Goal: Complete application form

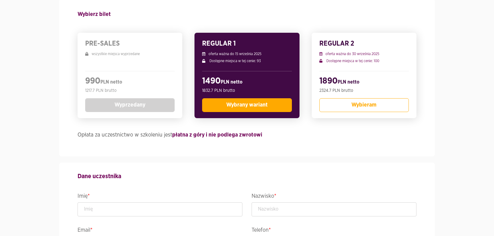
scroll to position [185, 0]
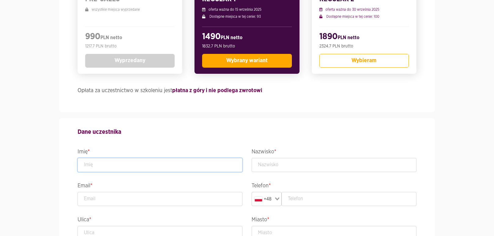
click at [195, 164] on input "text" at bounding box center [160, 165] width 165 height 14
type input "test"
click at [333, 165] on input "text" at bounding box center [334, 165] width 165 height 14
type input "test"
click at [164, 198] on input "email" at bounding box center [160, 199] width 165 height 14
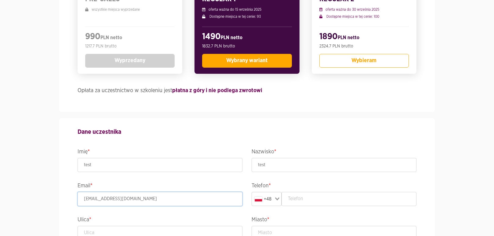
type input "[EMAIL_ADDRESS][DOMAIN_NAME]"
click at [385, 198] on input "text" at bounding box center [349, 199] width 135 height 14
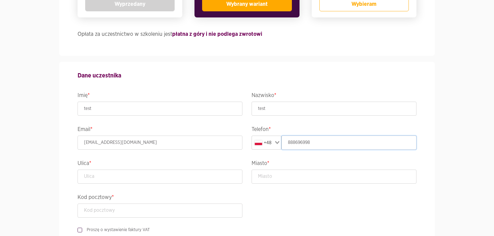
scroll to position [242, 0]
type input "888696998"
click at [194, 174] on input "text" at bounding box center [160, 176] width 165 height 14
type input "ttttttttt"
type input "ttttttt"
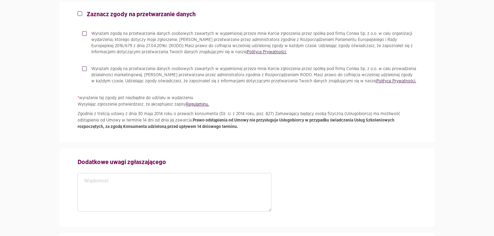
scroll to position [421, 0]
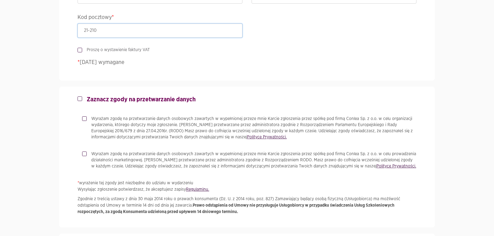
type input "21-210"
click at [108, 121] on p "Wyrażam zgodę na przetwarzanie danych osobowych zawartych w wypełnionej przeze …" at bounding box center [253, 127] width 325 height 24
click at [85, 119] on input "Wyrażam zgodę na przetwarzanie danych osobowych zawartych w wypełnionej przeze …" at bounding box center [83, 117] width 3 height 4
checkbox input "true"
click at [122, 159] on p "Wyrażam zgodę na przetwarzanie danych osobowych zawartych w wypełnionej przeze …" at bounding box center [253, 160] width 325 height 18
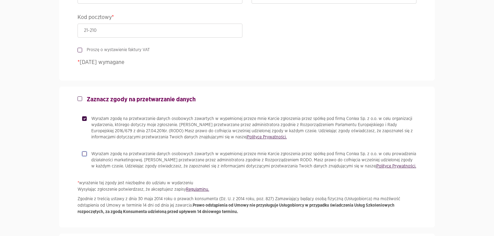
click at [85, 155] on input "Wyrażam zgodę na przetwarzanie danych osobowych zawartych w wypełnionej przeze …" at bounding box center [83, 153] width 3 height 4
checkbox input "true"
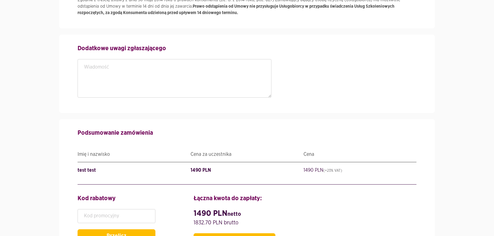
scroll to position [683, 0]
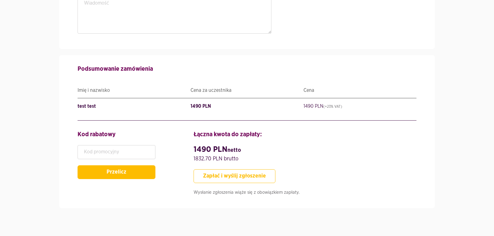
click at [237, 180] on button "Zapłać i wyślij zgłoszenie" at bounding box center [235, 176] width 82 height 14
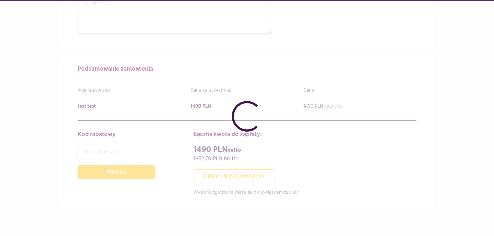
checkbox input "false"
